Goal: Information Seeking & Learning: Learn about a topic

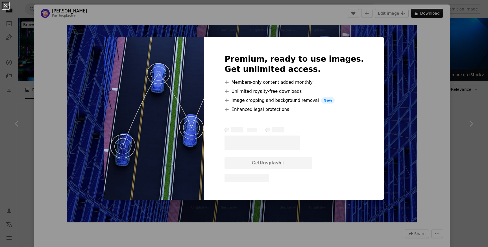
scroll to position [98, 0]
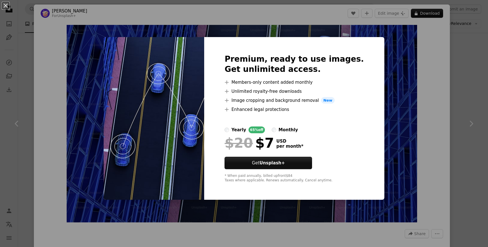
click at [430, 57] on div "An X shape Premium, ready to use images. Get unlimited access. A plus sign Memb…" at bounding box center [244, 123] width 488 height 247
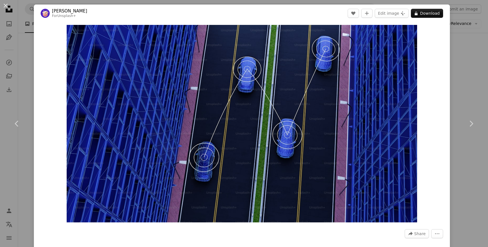
click at [465, 58] on div "An X shape Chevron left Chevron right [PERSON_NAME] For Unsplash+ A heart A plu…" at bounding box center [244, 123] width 488 height 247
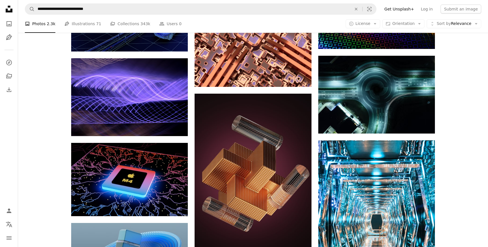
scroll to position [355, 0]
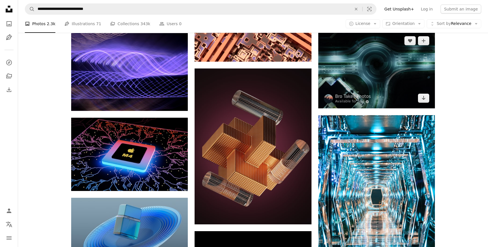
click at [392, 60] on img at bounding box center [376, 70] width 117 height 78
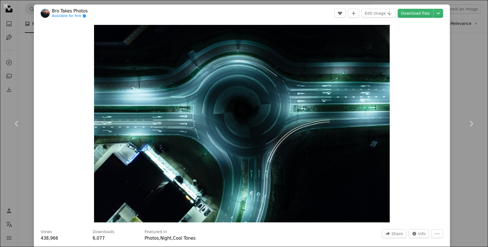
click at [465, 73] on div "An X shape Chevron left Chevron right Bro Takes Photos Available for hire A che…" at bounding box center [244, 123] width 488 height 247
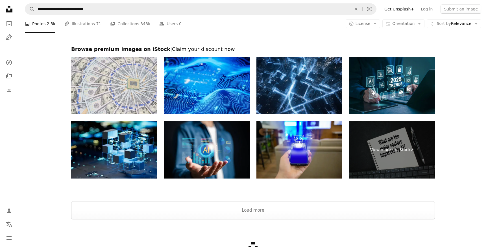
scroll to position [979, 0]
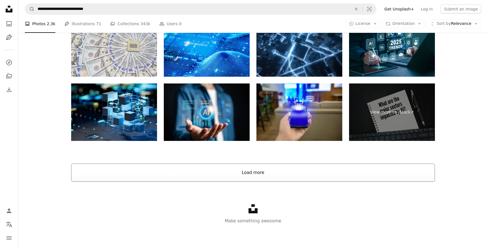
click at [375, 175] on button "Load more" at bounding box center [253, 172] width 364 height 18
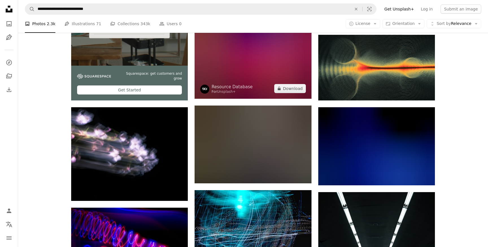
scroll to position [1091, 0]
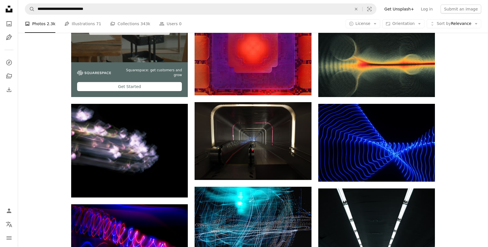
click at [55, 149] on div "Plus sign for Unsplash+ A heart A plus sign Planet Volumes For Unsplash+ A lock…" at bounding box center [253, 226] width 470 height 2349
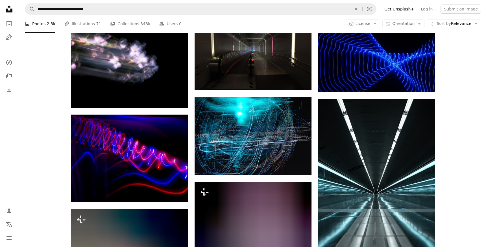
scroll to position [1199, 0]
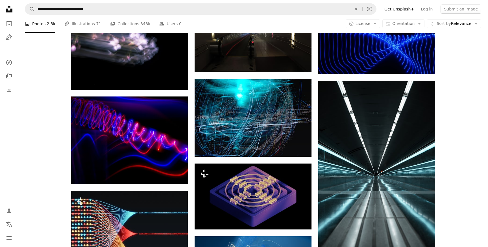
click at [55, 149] on div "Plus sign for Unsplash+ A heart A plus sign Planet Volumes For Unsplash+ A lock…" at bounding box center [253, 118] width 470 height 2349
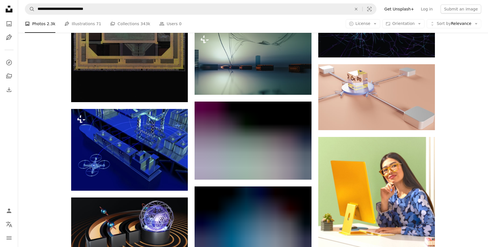
scroll to position [2084, 0]
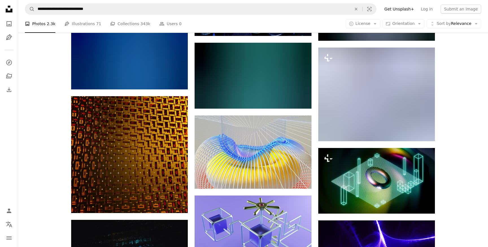
scroll to position [2972, 0]
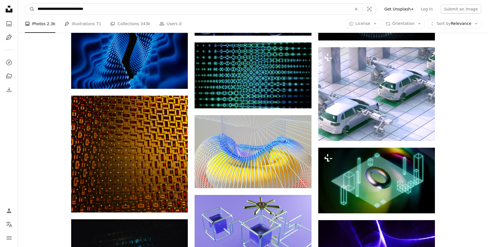
click at [97, 12] on input "**********" at bounding box center [192, 9] width 315 height 11
type input "**********"
click button "A magnifying glass" at bounding box center [30, 9] width 10 height 11
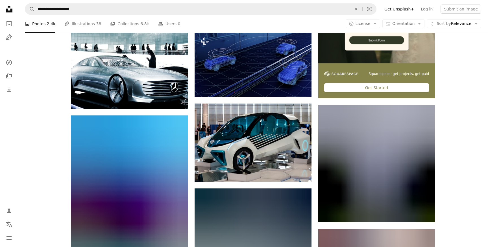
scroll to position [197, 0]
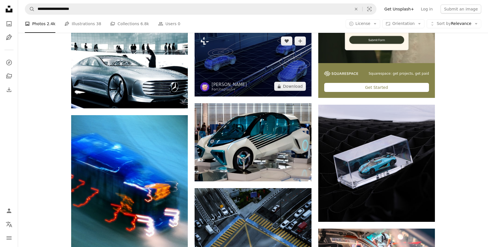
click at [286, 69] on img at bounding box center [253, 64] width 117 height 66
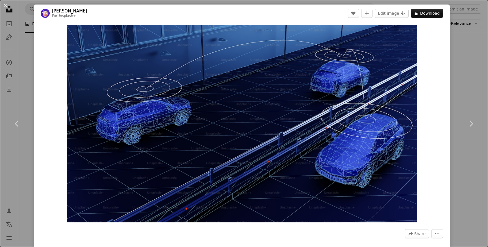
click at [286, 69] on img "Zoom in on this image" at bounding box center [242, 123] width 351 height 197
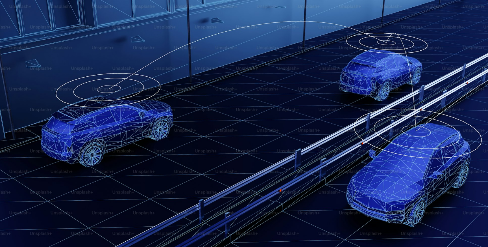
scroll to position [14, 0]
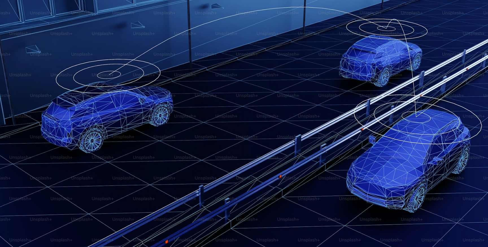
click at [286, 69] on img "Zoom out on this image" at bounding box center [244, 123] width 489 height 275
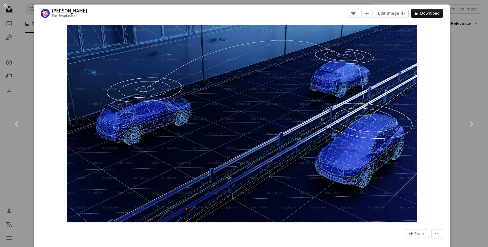
click at [10, 157] on div "An X shape Chevron left Chevron right [PERSON_NAME] For Unsplash+ A heart A plu…" at bounding box center [244, 123] width 488 height 247
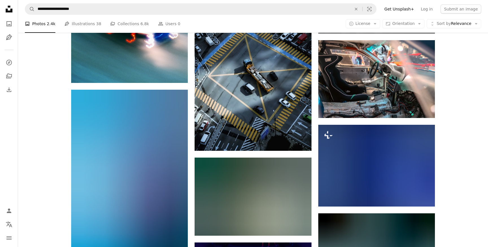
scroll to position [387, 0]
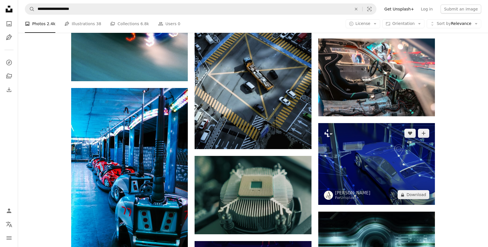
click at [415, 165] on img at bounding box center [376, 164] width 117 height 82
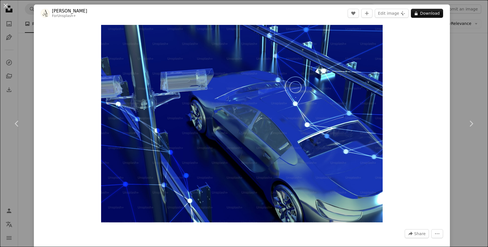
click at [13, 159] on div "An X shape Chevron left Chevron right [PERSON_NAME] For Unsplash+ A heart A plu…" at bounding box center [244, 123] width 488 height 247
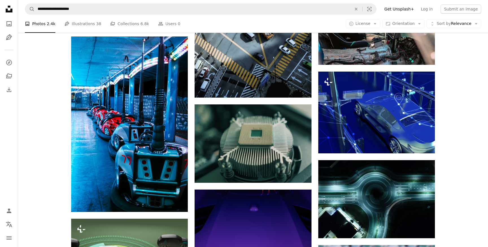
click at [23, 150] on div "Plus sign for Unsplash+ A heart A plus sign Hartono Creative Studio For Unsplas…" at bounding box center [253, 125] width 470 height 841
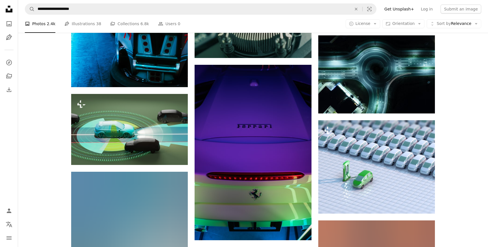
scroll to position [568, 0]
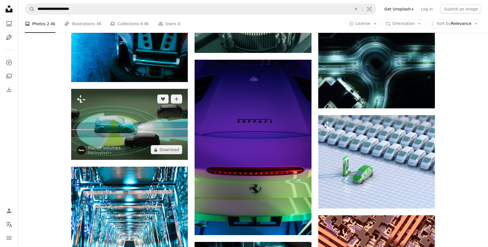
click at [128, 110] on img at bounding box center [129, 124] width 117 height 71
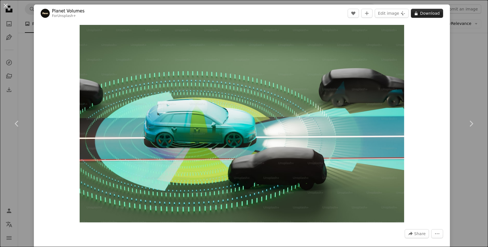
click at [440, 11] on button "A lock Download" at bounding box center [427, 13] width 32 height 9
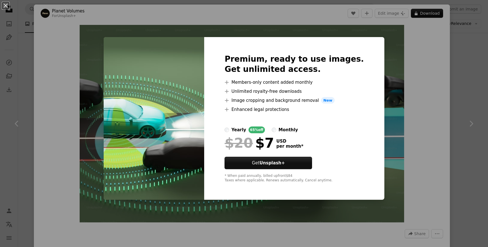
click at [428, 51] on div "An X shape Premium, ready to use images. Get unlimited access. A plus sign Memb…" at bounding box center [244, 123] width 488 height 247
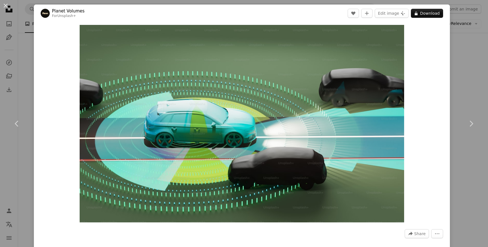
click at [17, 152] on div "An X shape Chevron left Chevron right Planet Volumes For Unsplash+ A heart A pl…" at bounding box center [244, 123] width 488 height 247
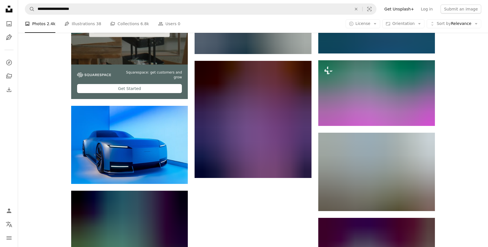
scroll to position [1367, 0]
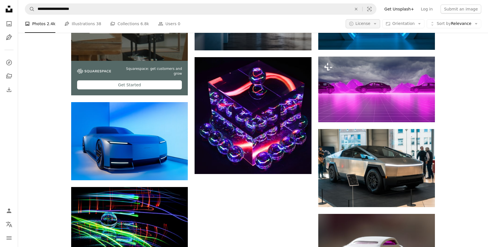
click at [376, 25] on icon "Arrow down" at bounding box center [375, 23] width 5 height 5
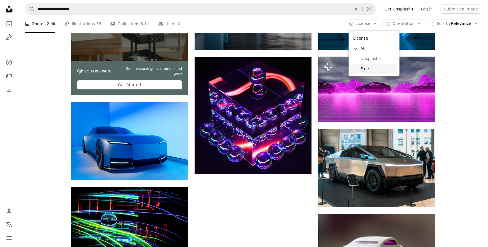
click at [364, 67] on span "Free" at bounding box center [378, 69] width 34 height 6
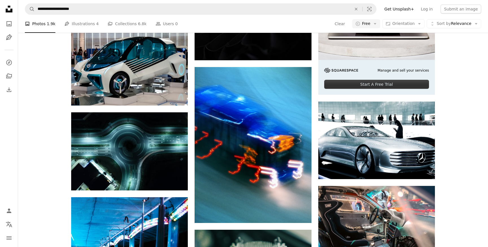
scroll to position [219, 0]
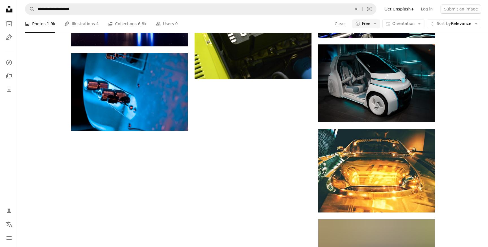
scroll to position [793, 0]
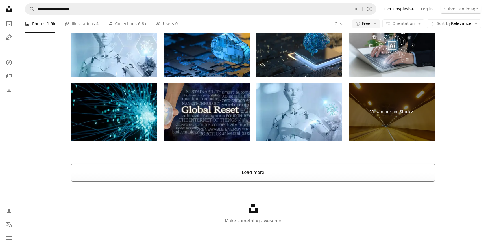
click at [311, 171] on button "Load more" at bounding box center [253, 172] width 364 height 18
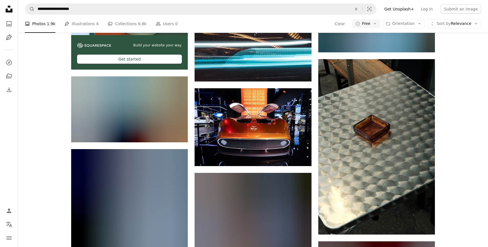
scroll to position [1374, 0]
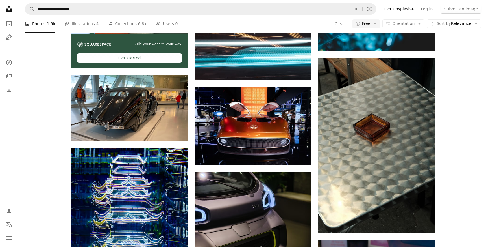
click at [467, 137] on div "A heart A plus sign [PERSON_NAME] Available for hire A checkmark inside of a ci…" at bounding box center [253, 12] width 470 height 2486
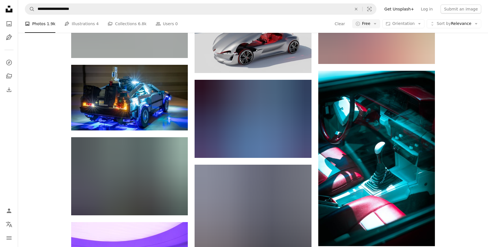
scroll to position [1961, 0]
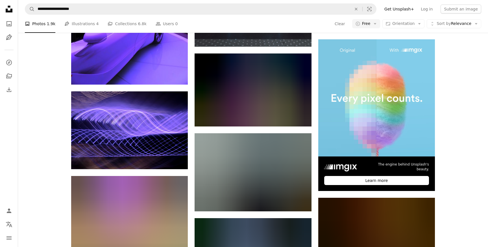
scroll to position [2257, 0]
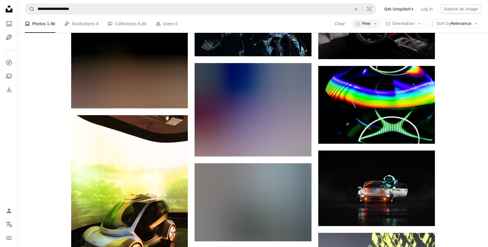
scroll to position [2794, 0]
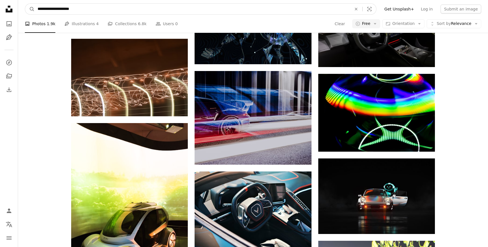
click at [100, 9] on input "**********" at bounding box center [192, 9] width 315 height 11
type input "**********"
click button "A magnifying glass" at bounding box center [30, 9] width 10 height 11
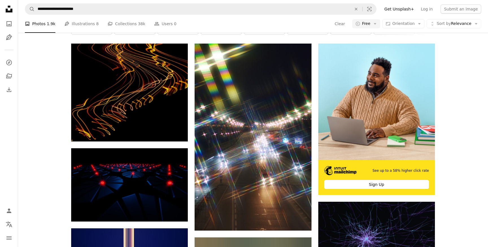
scroll to position [109, 0]
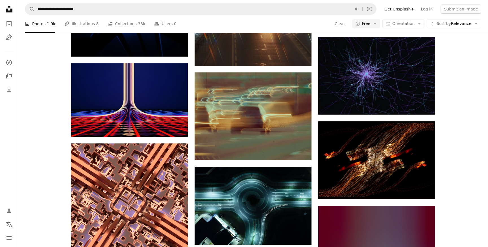
scroll to position [277, 0]
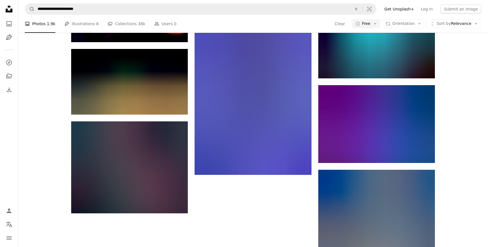
scroll to position [578, 0]
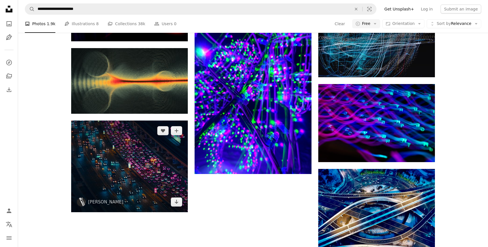
click at [145, 154] on img at bounding box center [129, 166] width 117 height 92
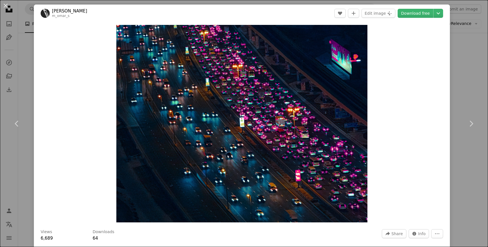
click at [459, 69] on div "An X shape Chevron left Chevron right [PERSON_NAME] m_omar_s A heart A plus sig…" at bounding box center [244, 123] width 488 height 247
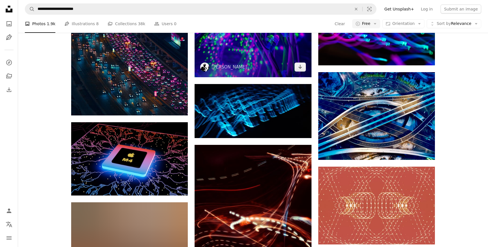
scroll to position [679, 0]
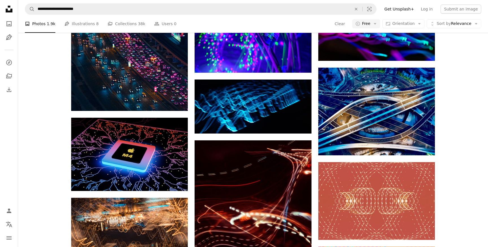
click at [447, 93] on div "A heart A plus sign [PERSON_NAME] Available for hire A checkmark inside of a ci…" at bounding box center [253, 193] width 470 height 1456
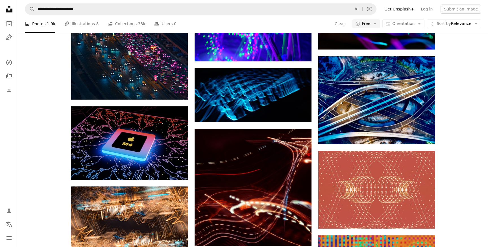
scroll to position [701, 0]
